Goal: Find specific page/section: Find specific page/section

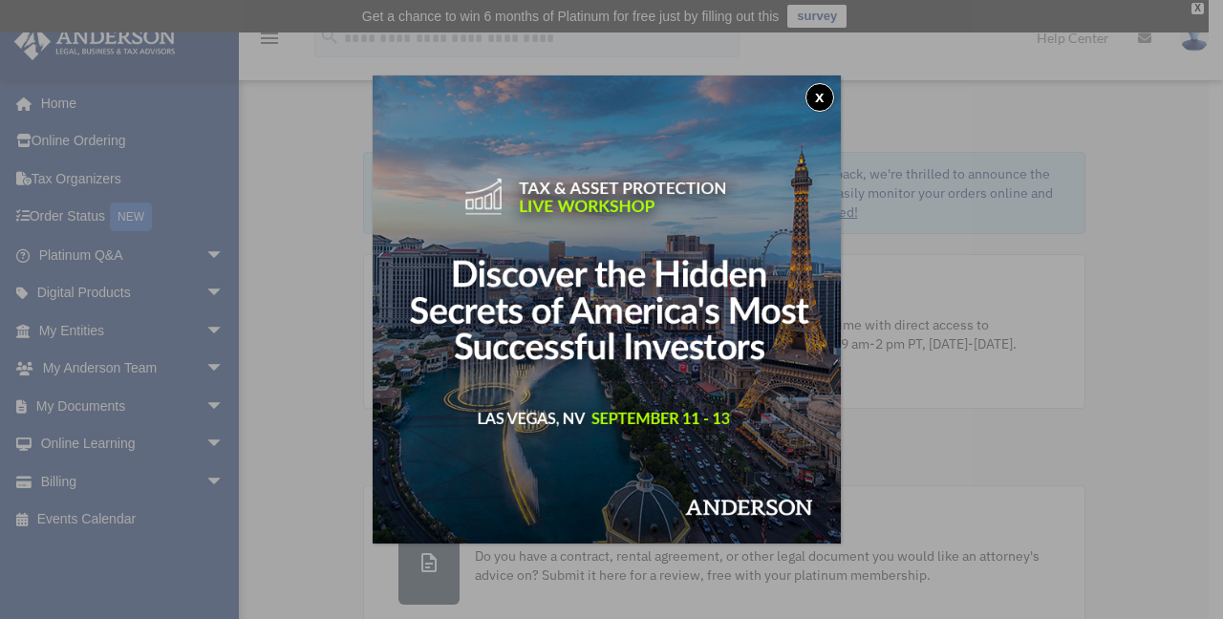
click at [822, 105] on button "x" at bounding box center [820, 97] width 29 height 29
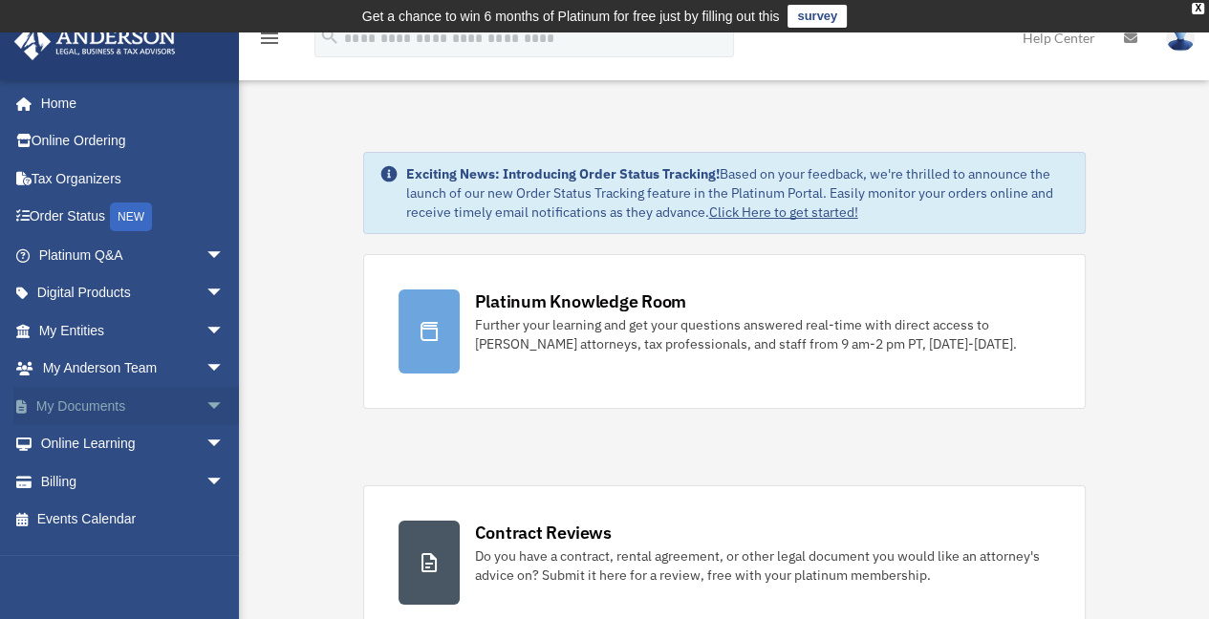
click at [205, 398] on span "arrow_drop_down" at bounding box center [224, 406] width 38 height 39
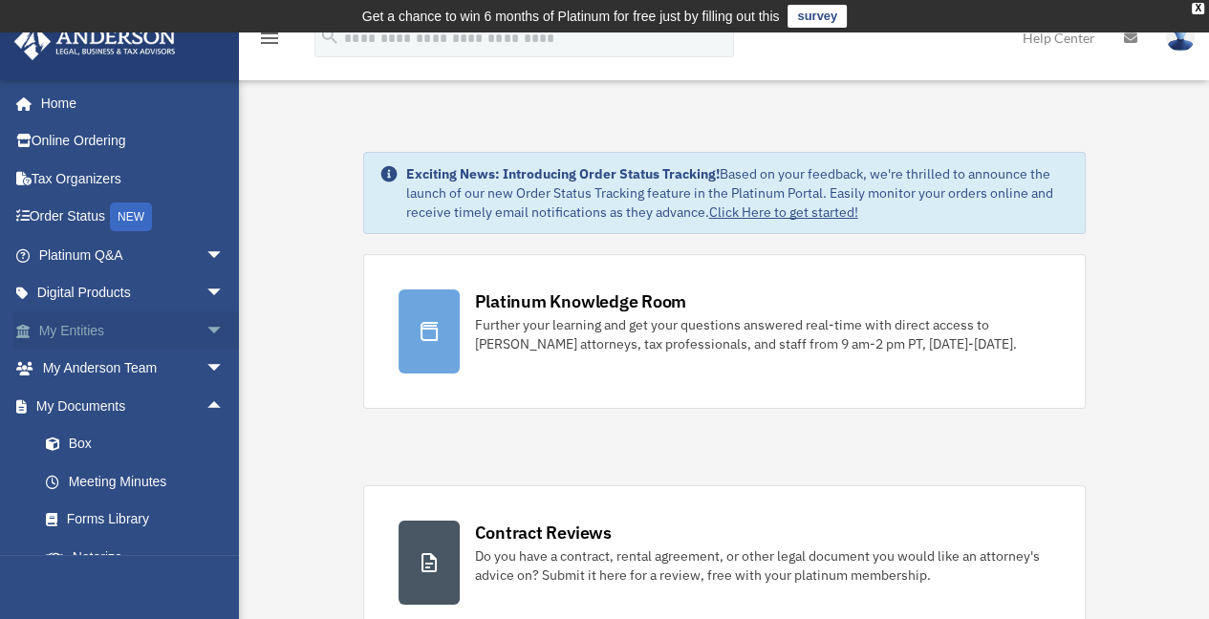
click at [205, 332] on span "arrow_drop_down" at bounding box center [224, 331] width 38 height 39
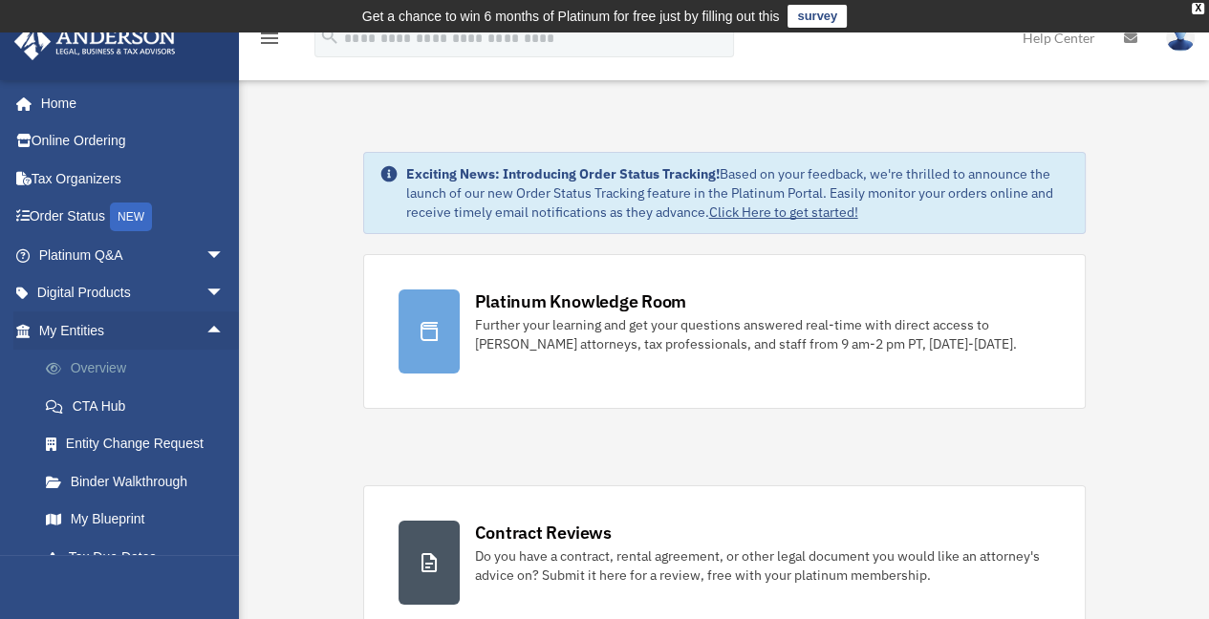
click at [95, 376] on link "Overview" at bounding box center [140, 369] width 226 height 38
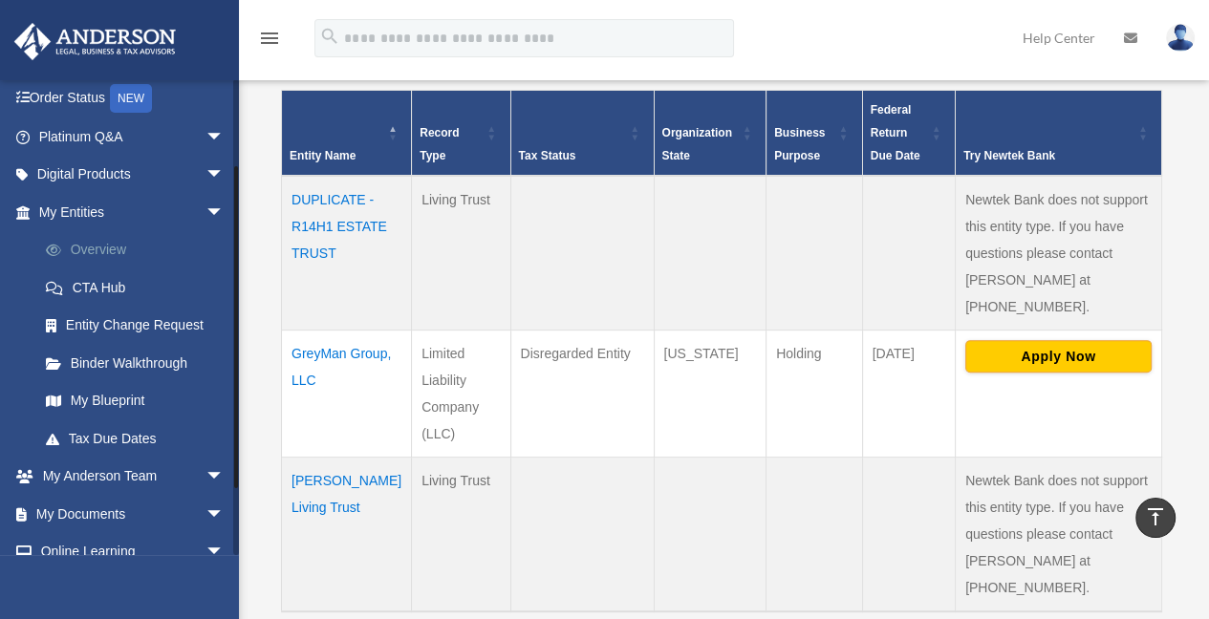
scroll to position [111, 0]
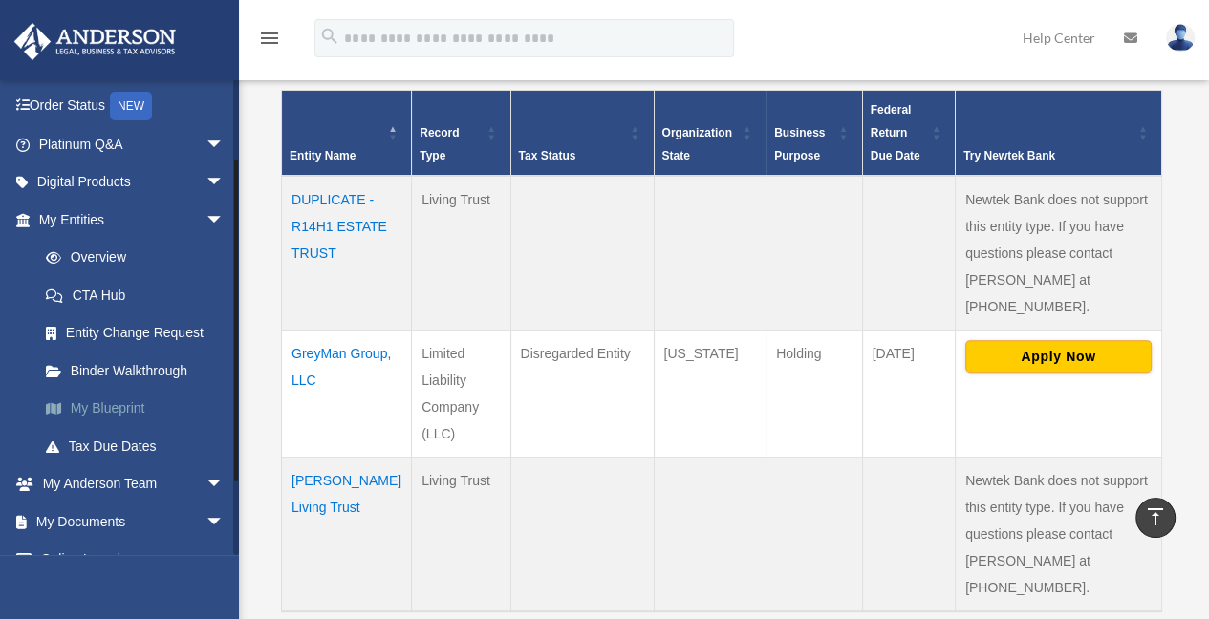
click at [98, 412] on link "My Blueprint" at bounding box center [140, 409] width 226 height 38
